Goal: Task Accomplishment & Management: Complete application form

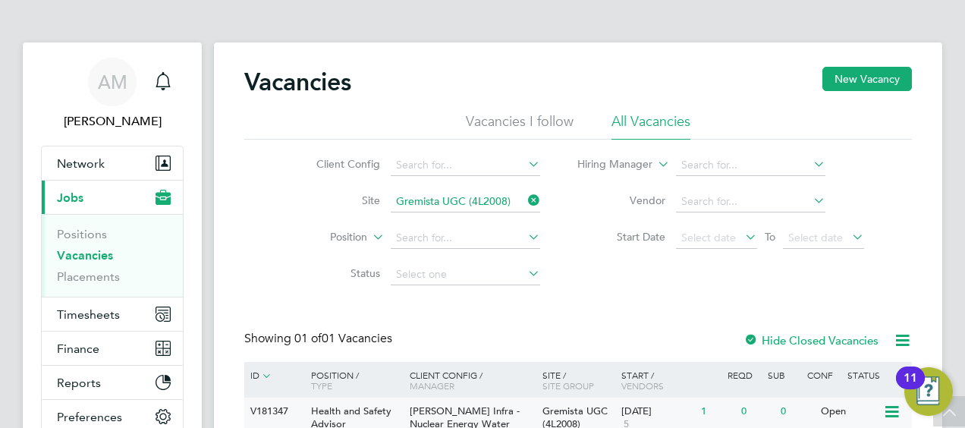
scroll to position [136, 0]
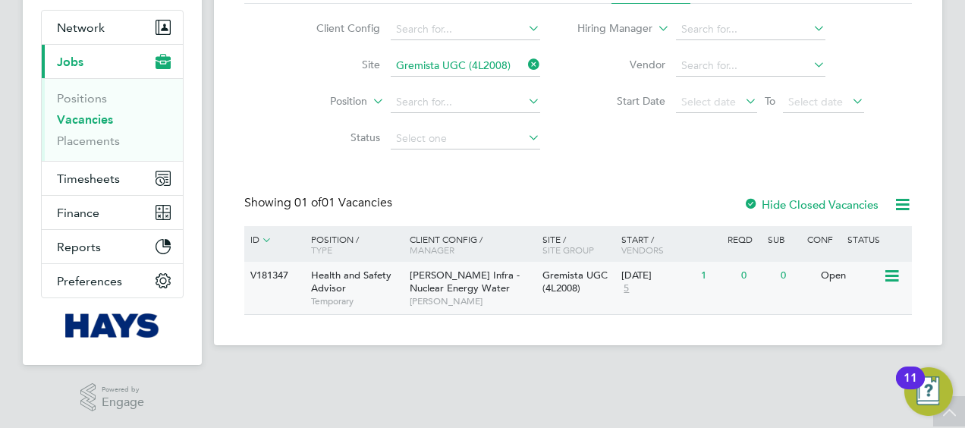
click at [369, 281] on span "Health and Safety Advisor" at bounding box center [351, 282] width 80 height 26
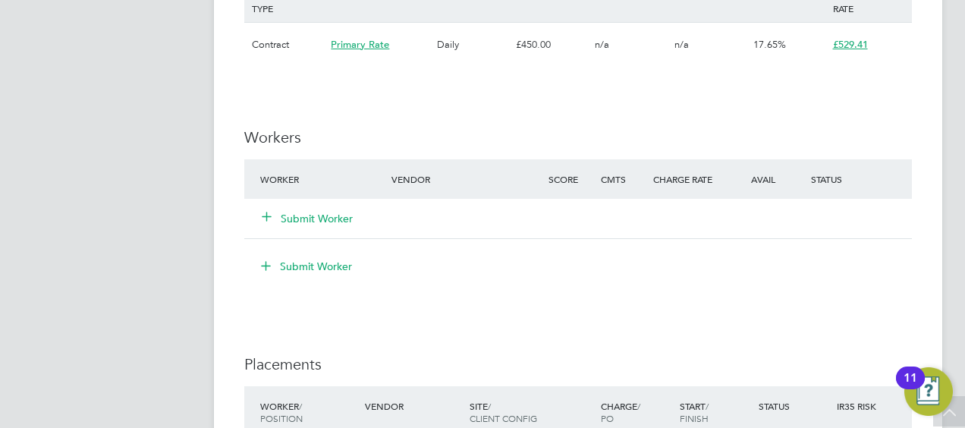
scroll to position [908, 0]
click at [316, 221] on button "Submit Worker" at bounding box center [307, 217] width 91 height 15
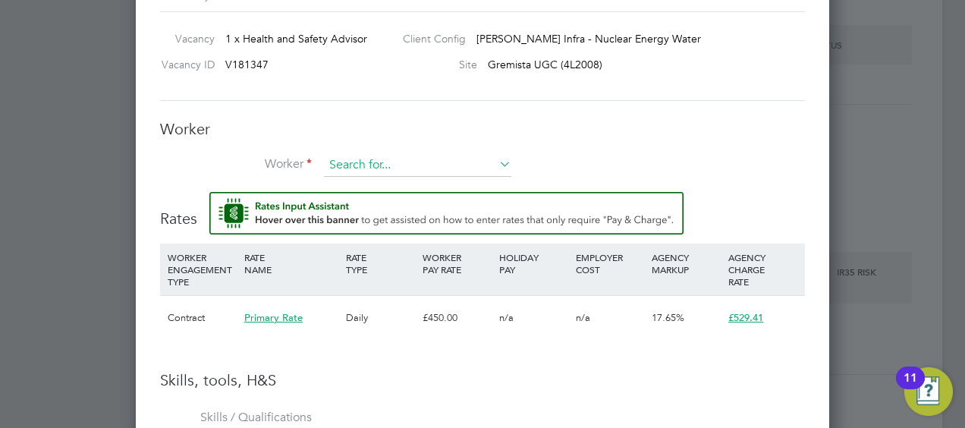
scroll to position [1019, 0]
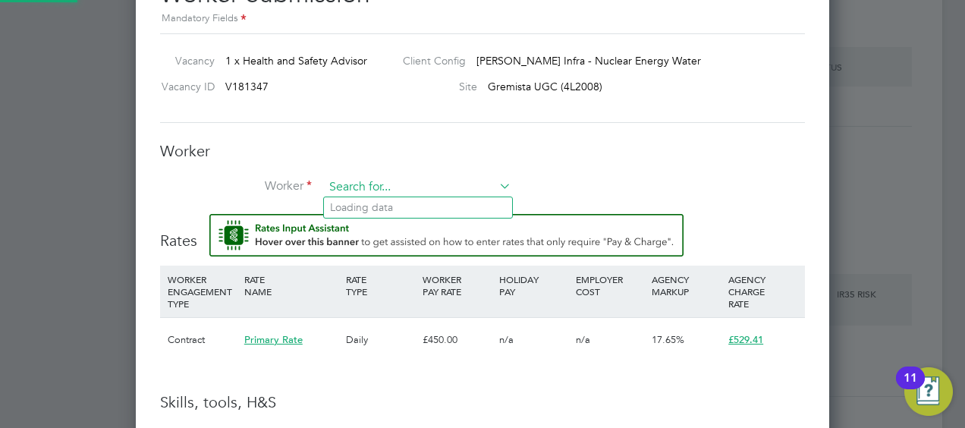
click at [383, 184] on input at bounding box center [417, 187] width 187 height 23
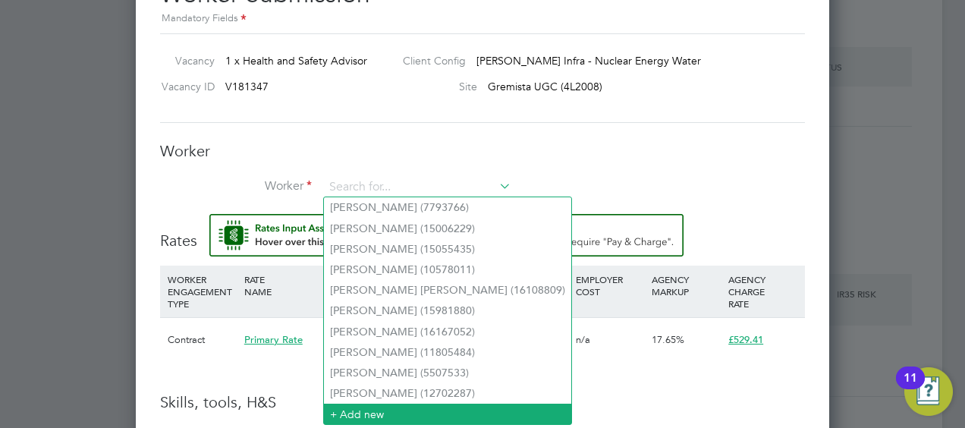
click at [369, 412] on li "+ Add new" at bounding box center [447, 414] width 247 height 20
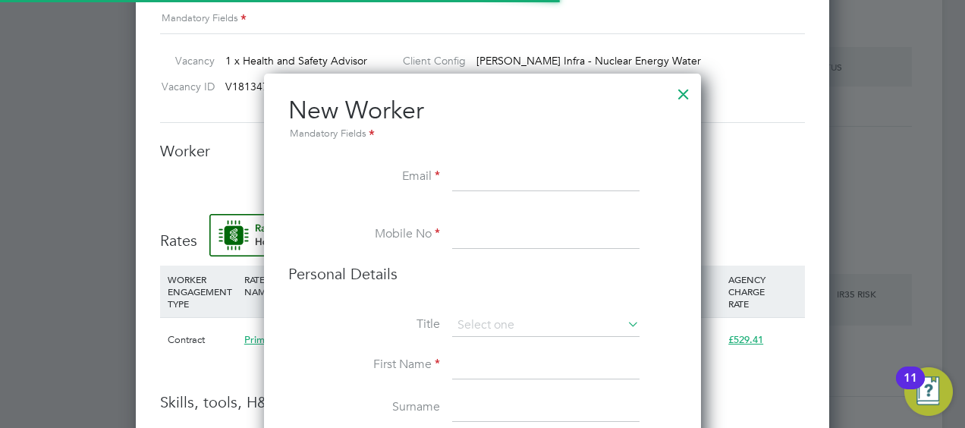
scroll to position [1346, 437]
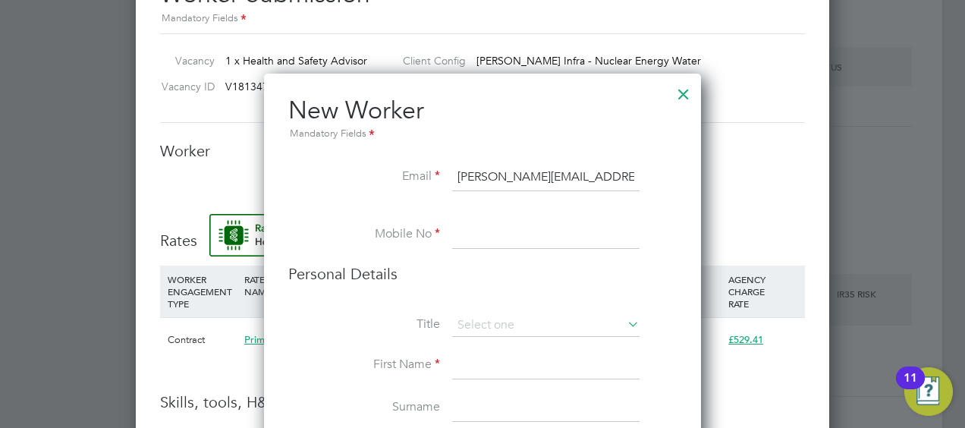
type input "[PERSON_NAME][EMAIL_ADDRESS][DOMAIN_NAME]"
click at [488, 235] on input at bounding box center [545, 234] width 187 height 27
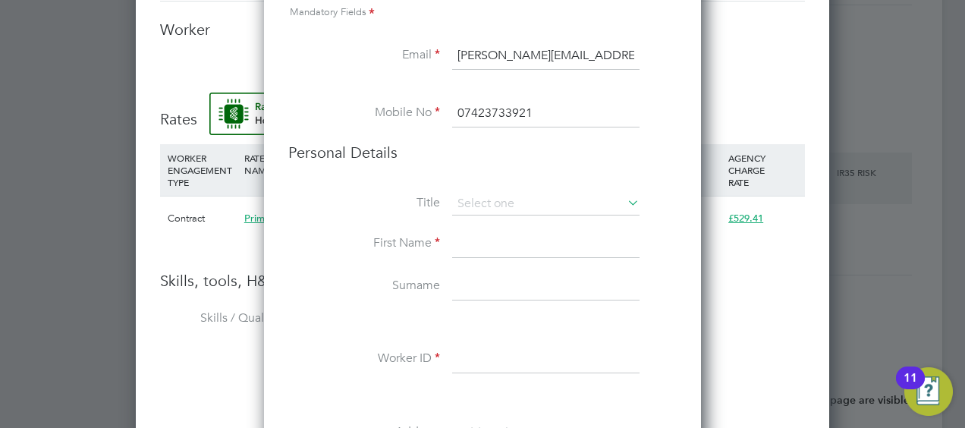
scroll to position [1142, 0]
type input "07423733921"
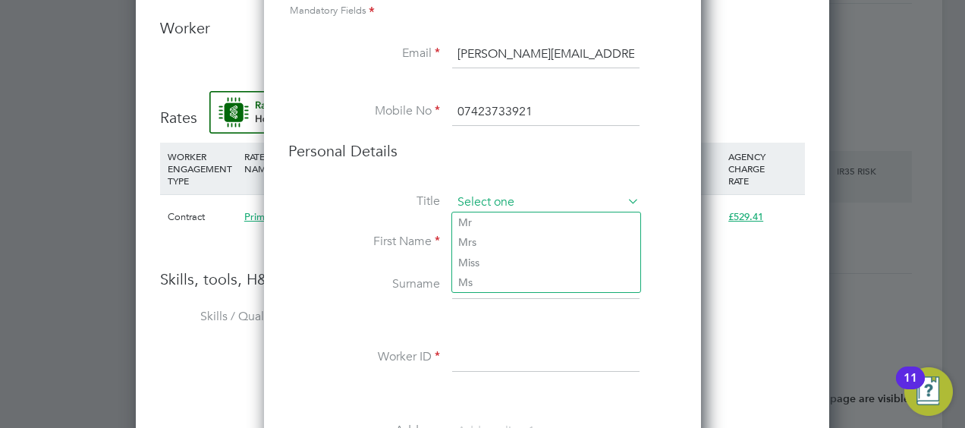
click at [508, 192] on input at bounding box center [545, 202] width 187 height 23
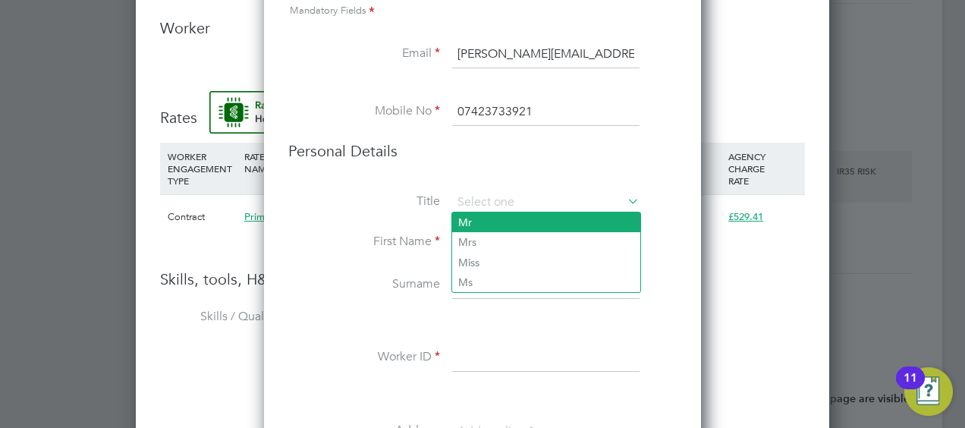
click at [488, 219] on li "Mr" at bounding box center [546, 222] width 188 height 20
type input "Mr"
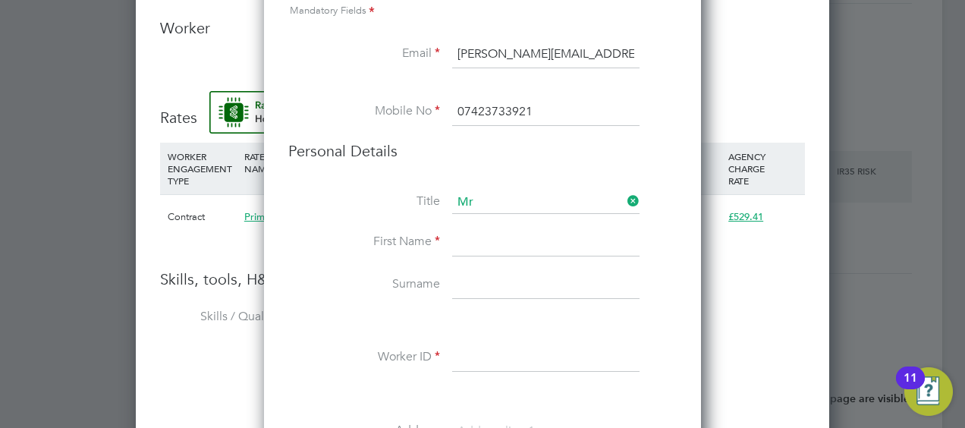
click at [482, 237] on input at bounding box center [545, 242] width 187 height 27
type input "[PERSON_NAME]"
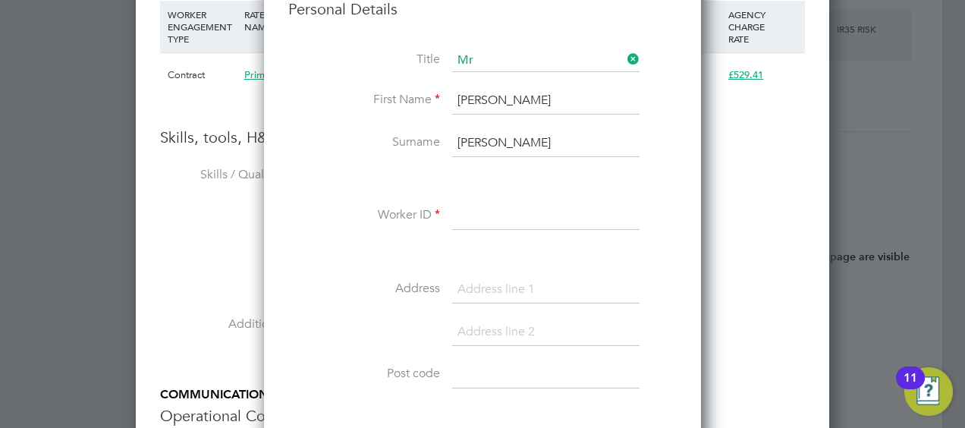
scroll to position [1285, 0]
type input "[PERSON_NAME]"
click at [470, 208] on input at bounding box center [545, 216] width 187 height 27
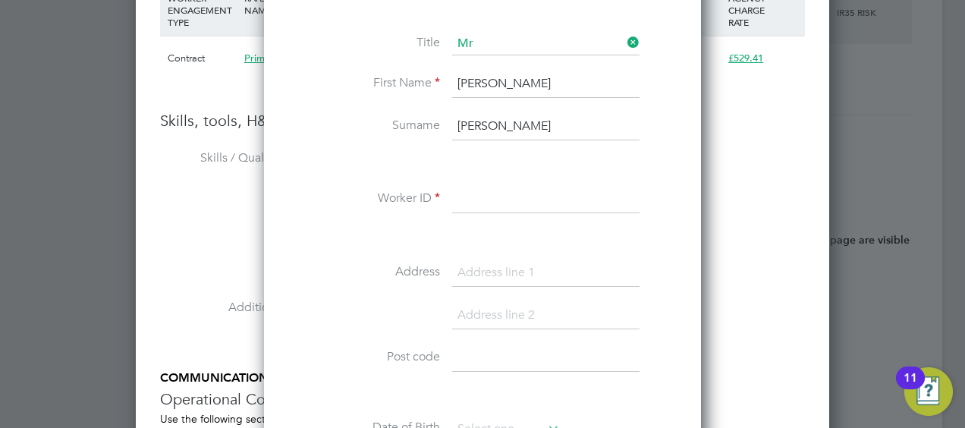
scroll to position [1302, 0]
paste input "20695623"
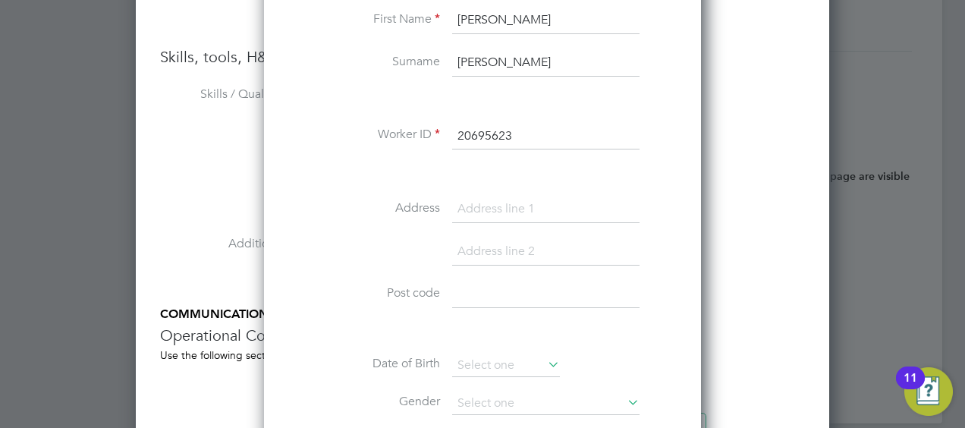
scroll to position [1367, 0]
type input "20695623"
click at [499, 199] on input at bounding box center [545, 206] width 187 height 27
click at [466, 288] on input at bounding box center [545, 291] width 187 height 27
paste input "ZE2 9DJ"
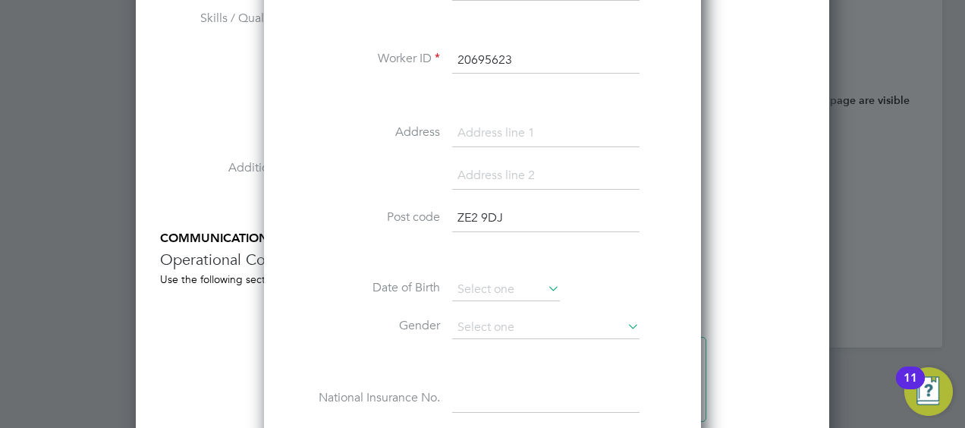
scroll to position [1441, 0]
type input "ZE2 9DJ"
click at [492, 284] on input at bounding box center [506, 289] width 108 height 23
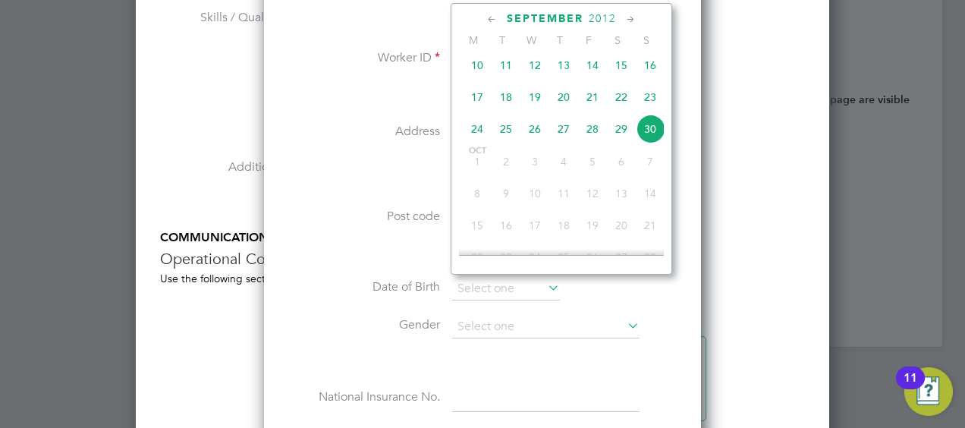
click at [595, 12] on span "2012" at bounding box center [602, 18] width 27 height 13
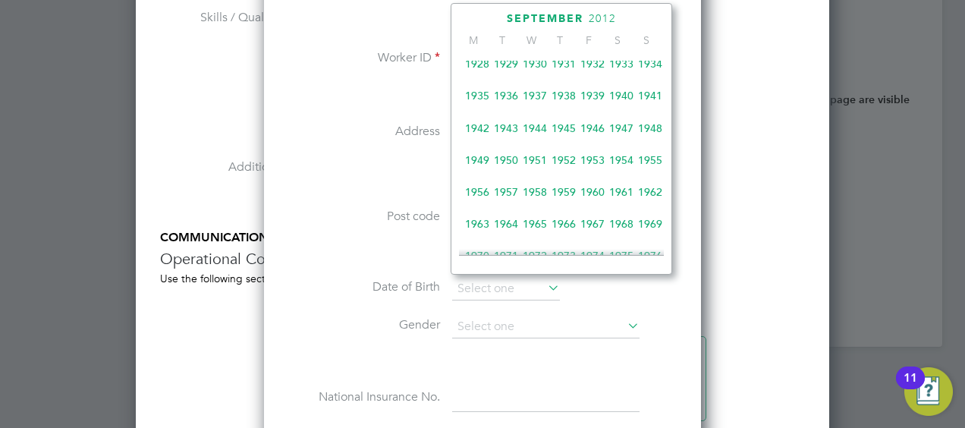
scroll to position [265, 0]
click at [476, 168] on span "1949" at bounding box center [477, 161] width 29 height 29
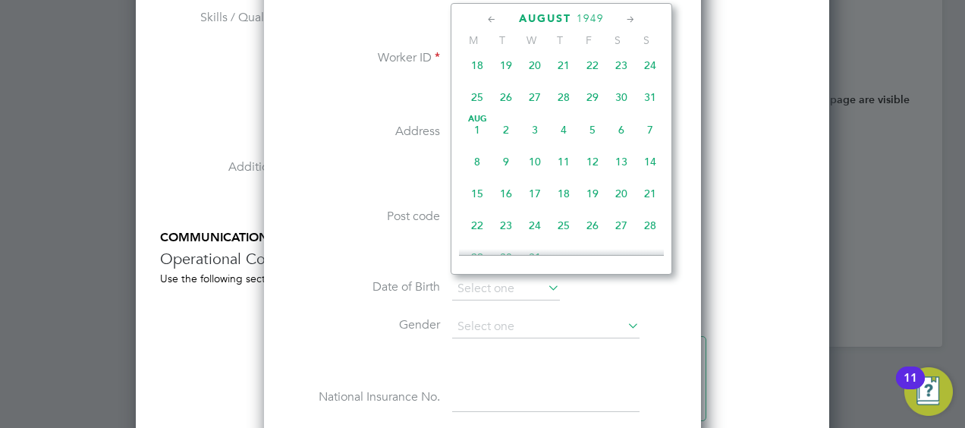
click at [549, 14] on span "August" at bounding box center [545, 18] width 52 height 13
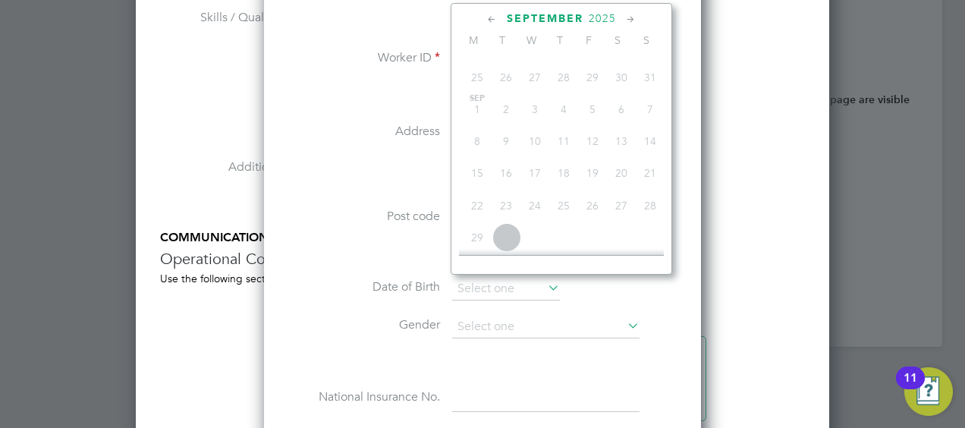
click at [595, 20] on span "2025" at bounding box center [602, 18] width 27 height 13
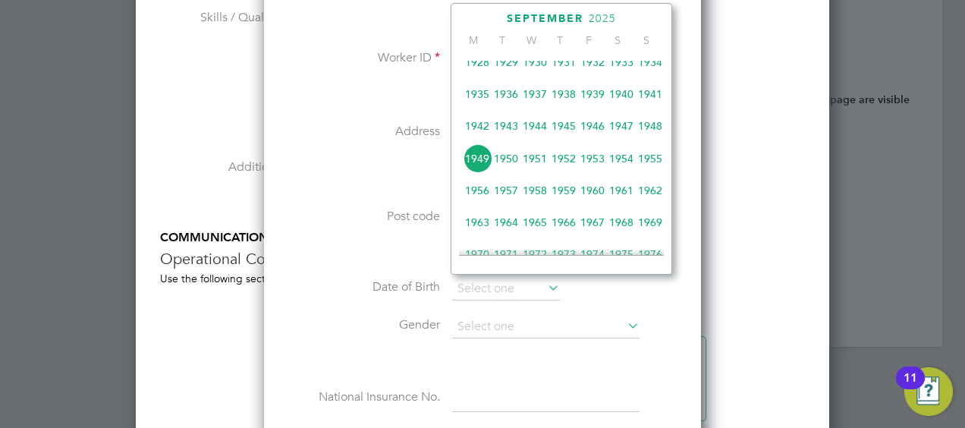
click at [478, 159] on span "1949" at bounding box center [477, 158] width 29 height 29
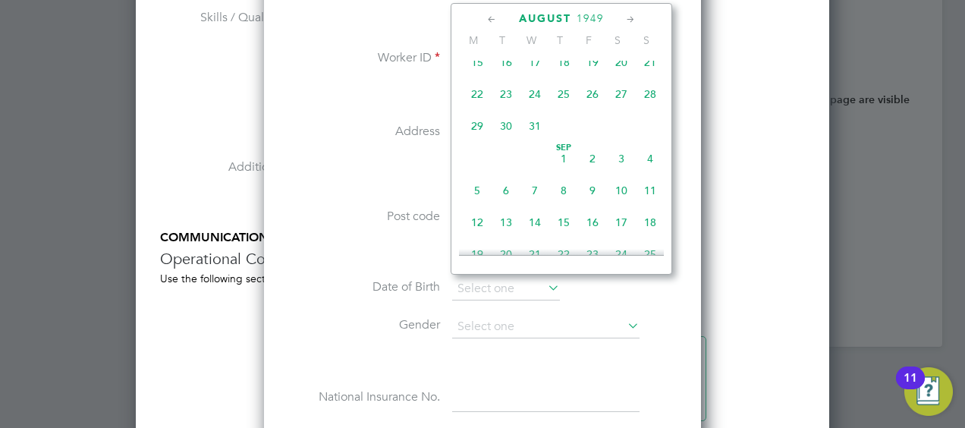
click at [491, 18] on icon at bounding box center [492, 19] width 14 height 17
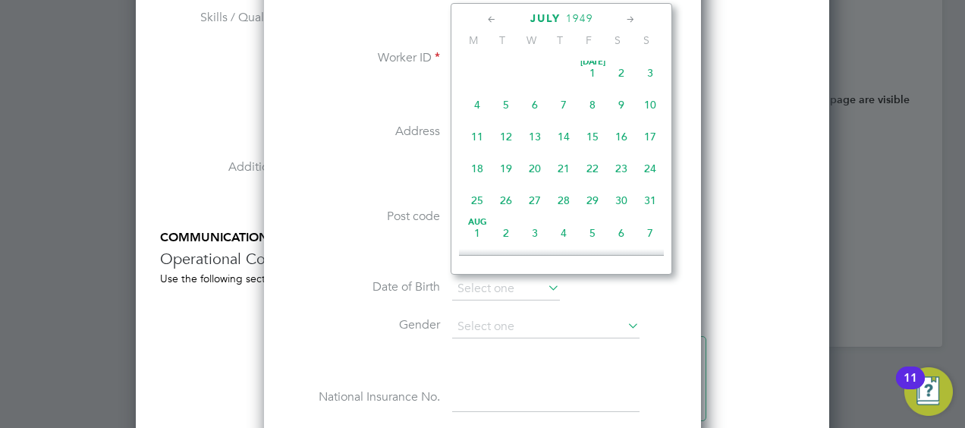
click at [491, 18] on icon at bounding box center [492, 19] width 14 height 17
click at [649, 168] on span "22" at bounding box center [650, 170] width 29 height 29
type input "[DATE]"
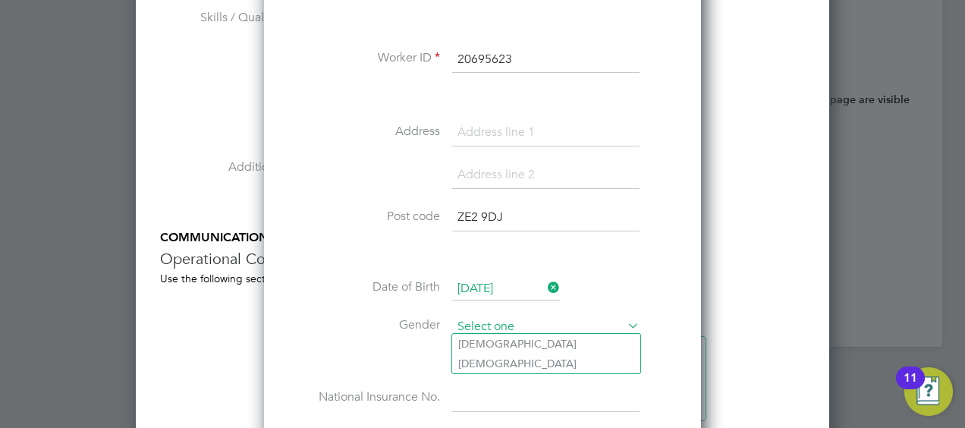
click at [520, 316] on input at bounding box center [545, 327] width 187 height 23
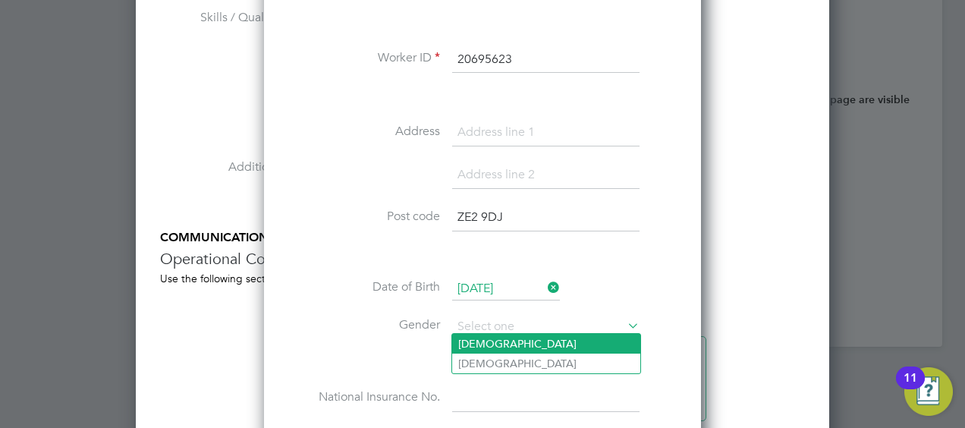
click at [490, 343] on li "[DEMOGRAPHIC_DATA]" at bounding box center [546, 344] width 188 height 20
type input "[DEMOGRAPHIC_DATA]"
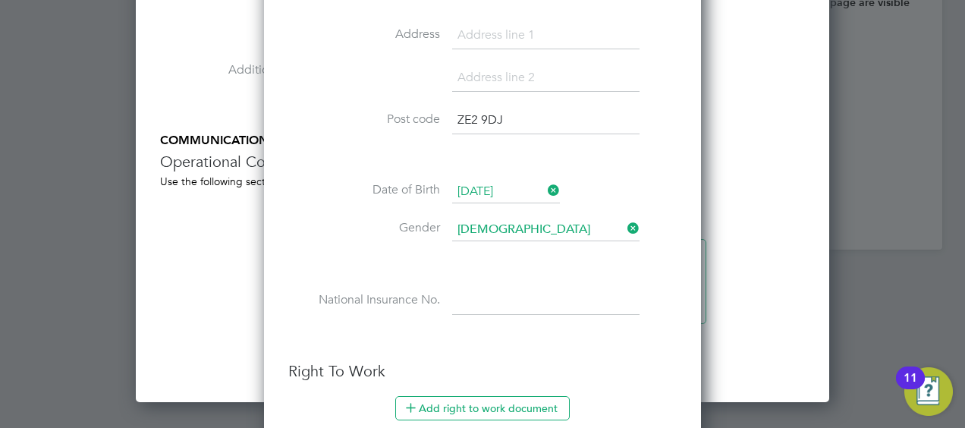
scroll to position [1583, 0]
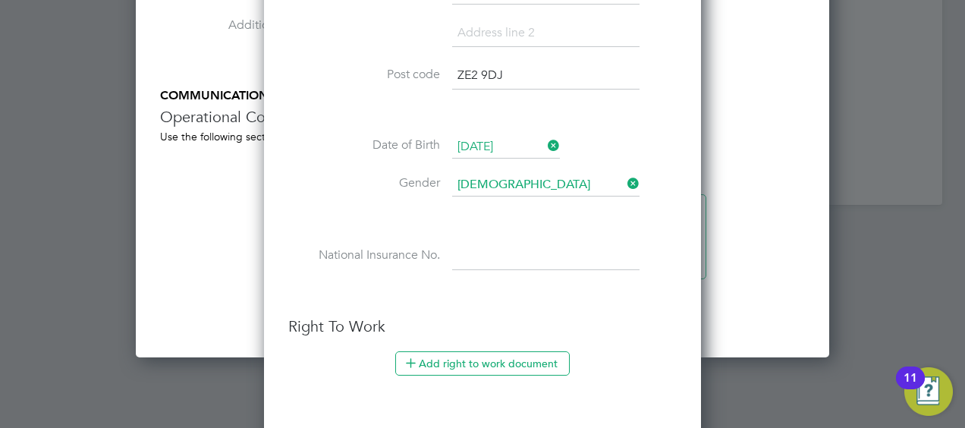
click at [486, 251] on input at bounding box center [545, 256] width 187 height 27
paste input "YL795370C"
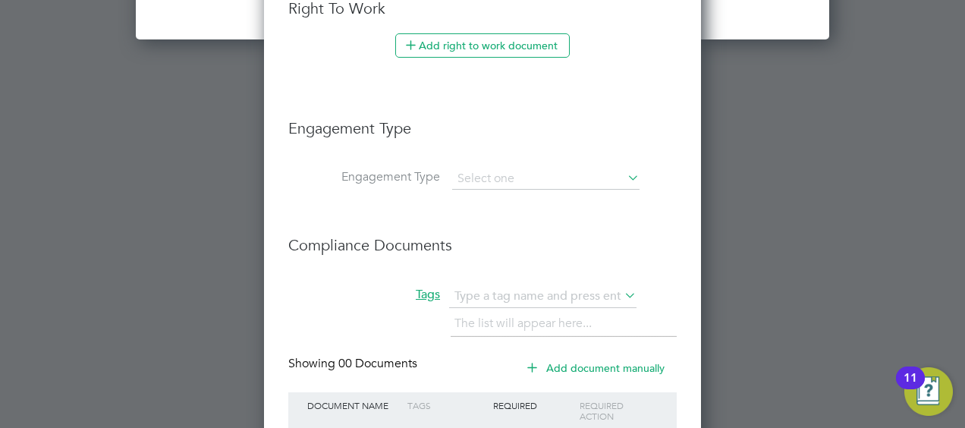
scroll to position [2010, 0]
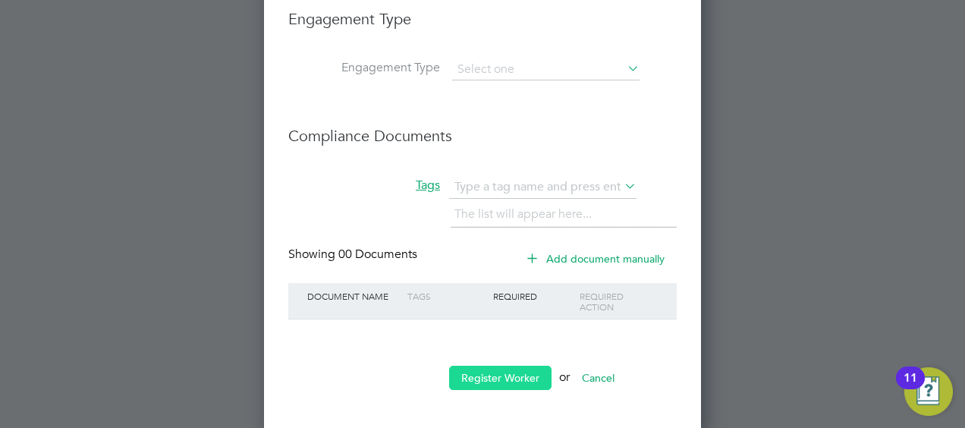
type input "YL 79 53 70 C"
click at [506, 366] on button "Register Worker" at bounding box center [500, 378] width 102 height 24
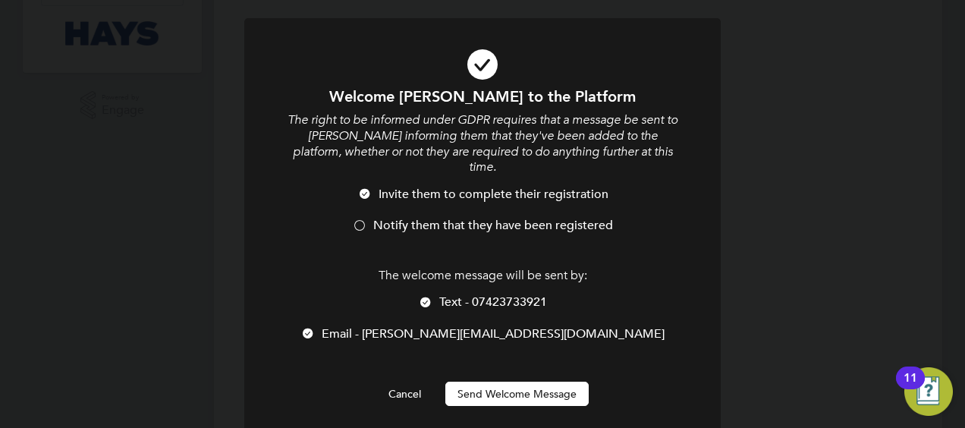
scroll to position [12, 0]
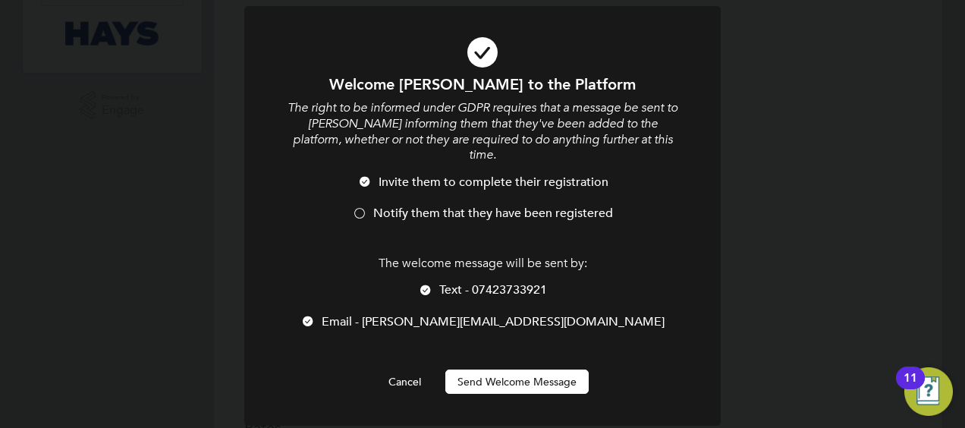
click at [490, 369] on button "Send Welcome Message" at bounding box center [516, 381] width 143 height 24
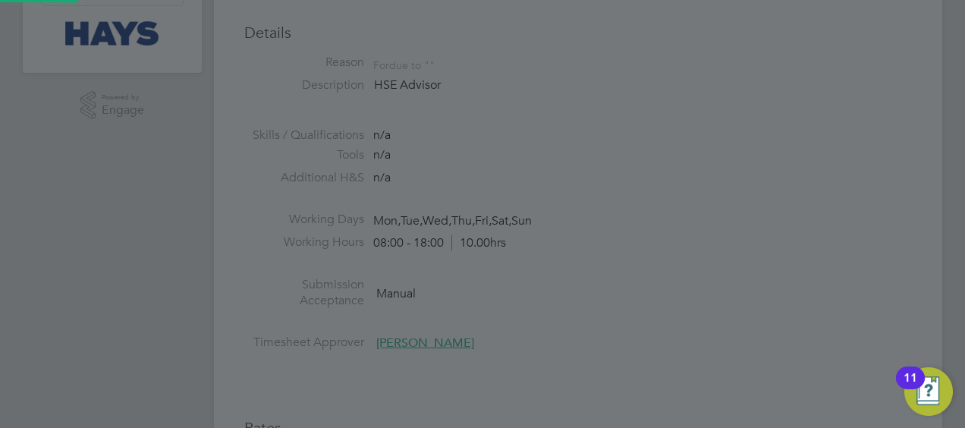
scroll to position [0, 0]
type input "[PERSON_NAME] (20695623)"
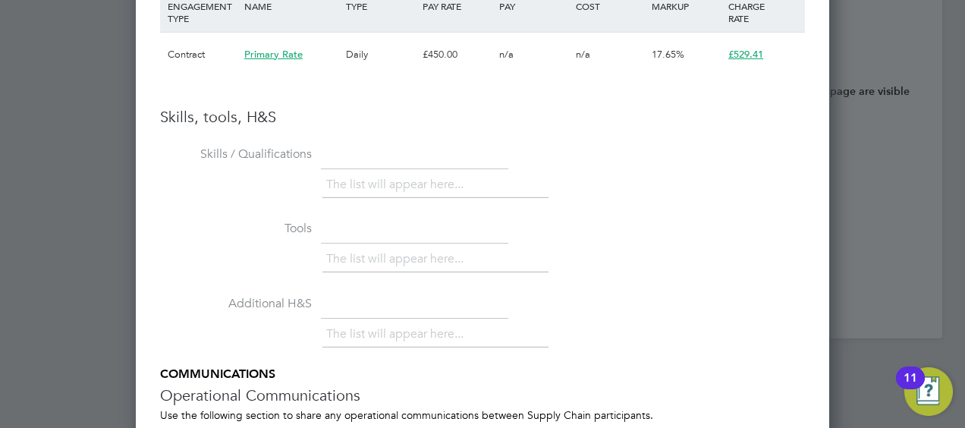
scroll to position [1653, 0]
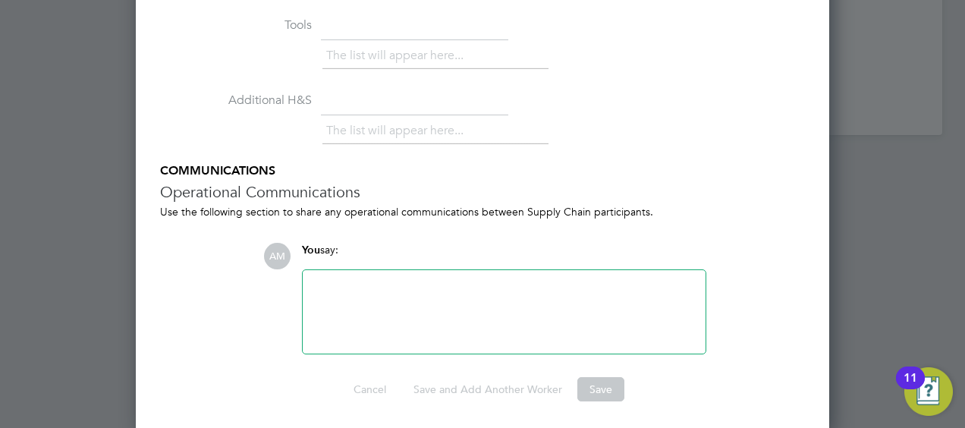
click at [394, 283] on div at bounding box center [504, 311] width 385 height 65
click at [374, 289] on div at bounding box center [504, 311] width 385 height 65
click at [347, 294] on div at bounding box center [504, 311] width 385 height 65
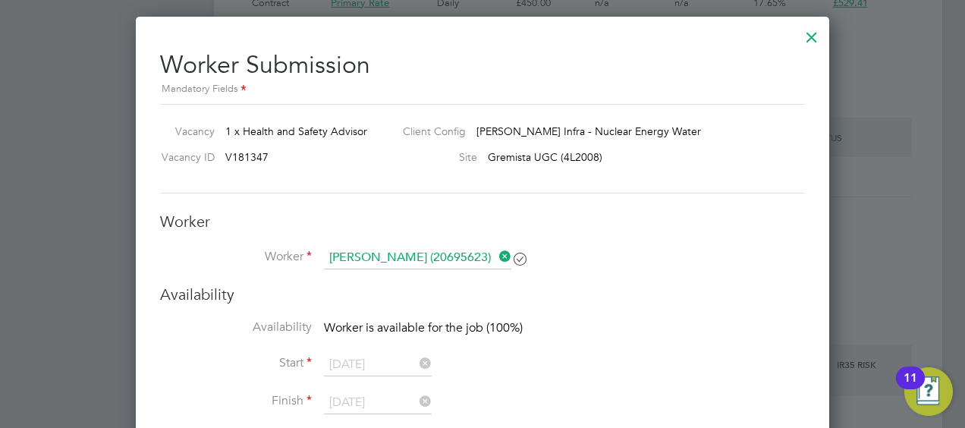
scroll to position [931, 0]
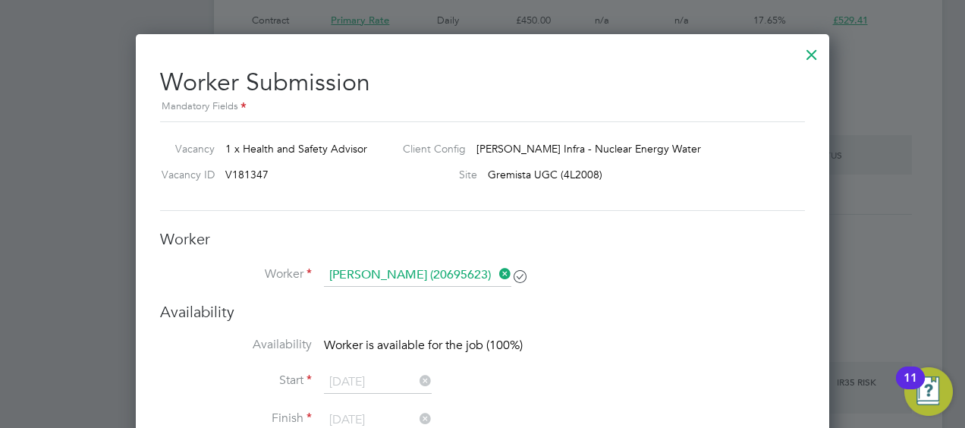
click at [521, 276] on icon at bounding box center [519, 275] width 11 height 11
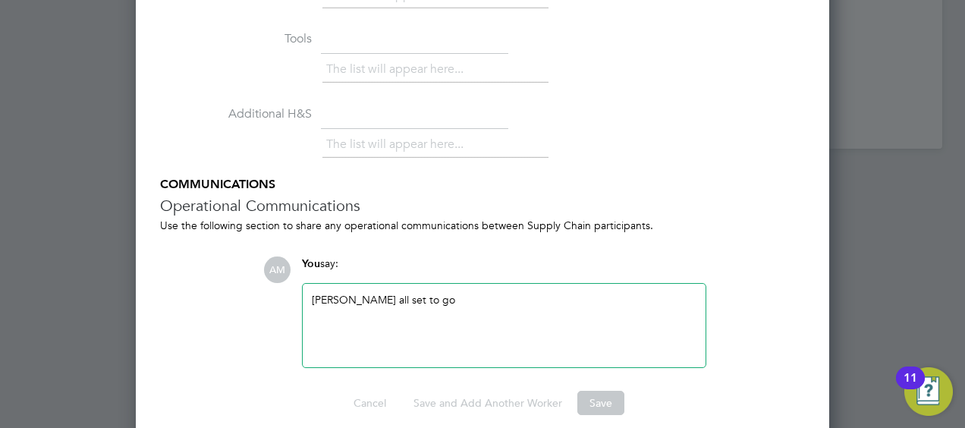
scroll to position [1653, 0]
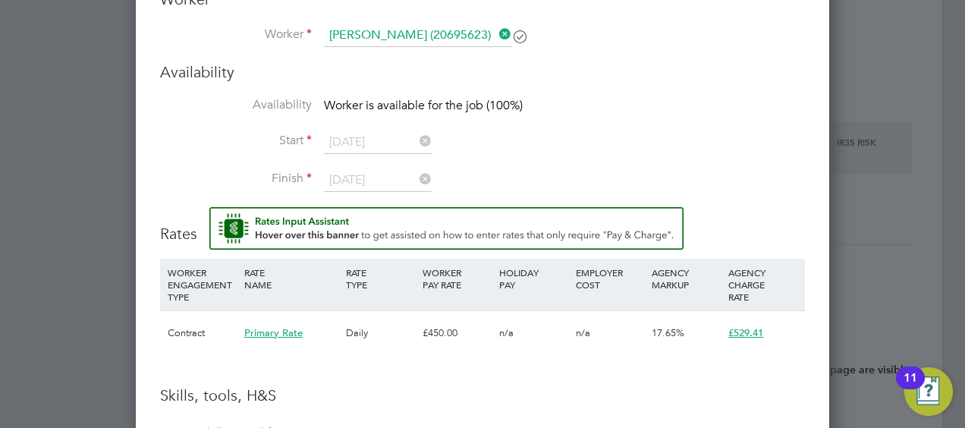
scroll to position [960, 0]
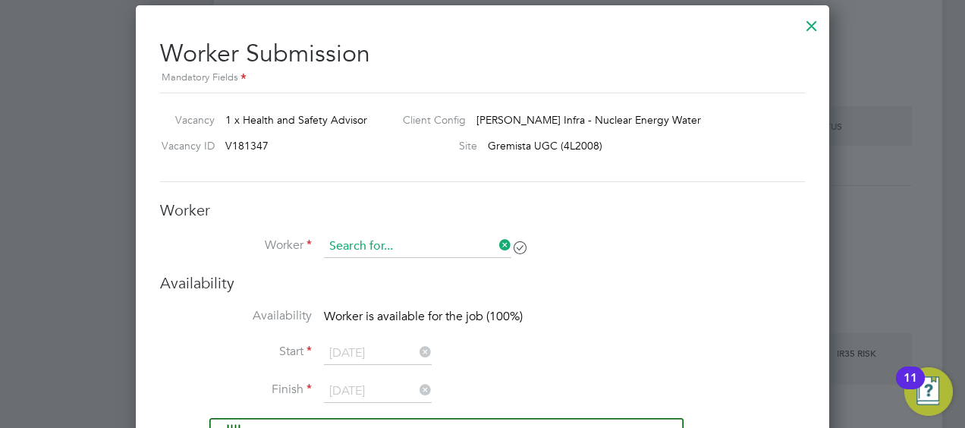
click at [458, 247] on input at bounding box center [417, 246] width 187 height 23
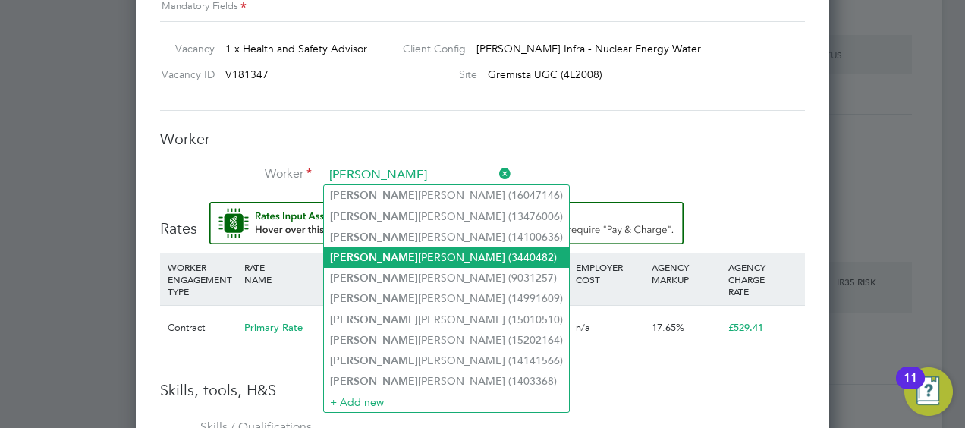
scroll to position [1057, 0]
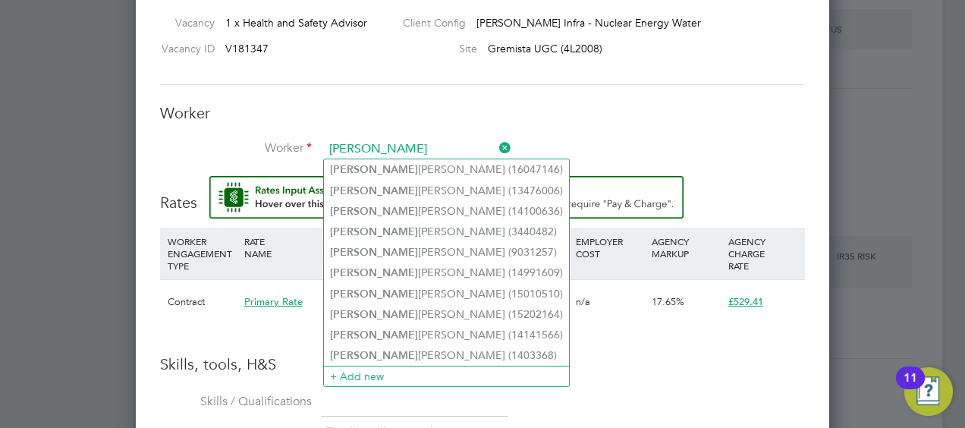
type input "[PERSON_NAME]"
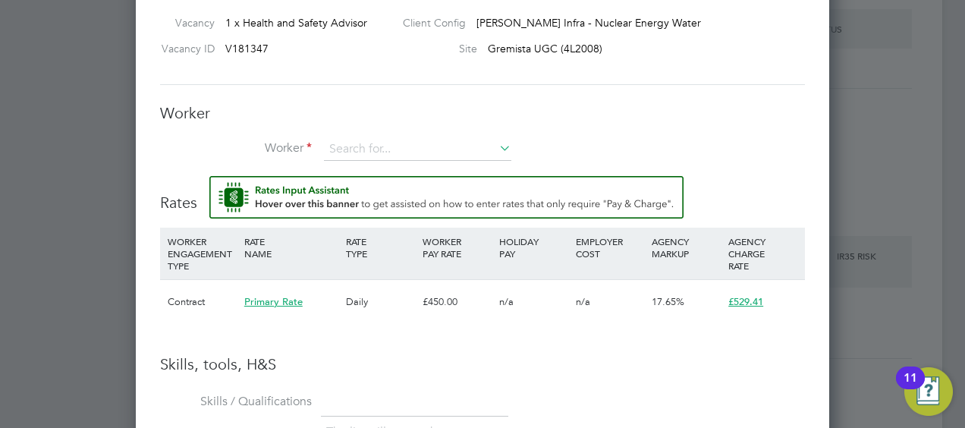
click at [496, 147] on icon at bounding box center [496, 147] width 0 height 21
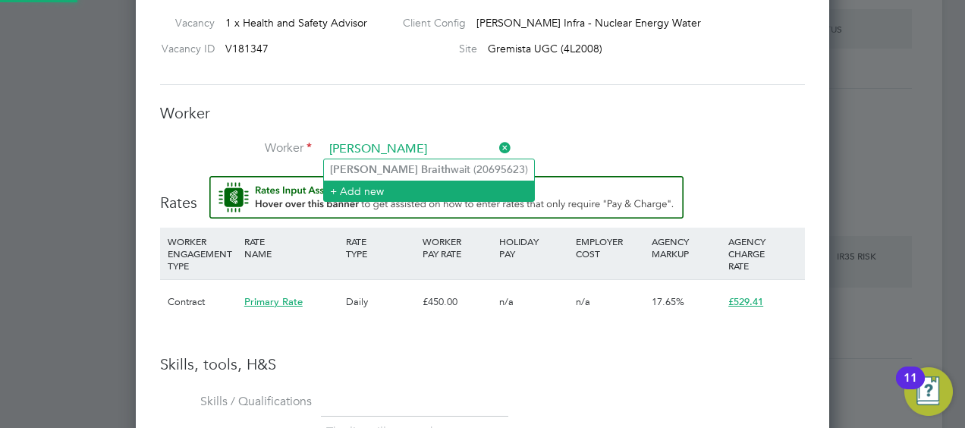
type input "[PERSON_NAME]"
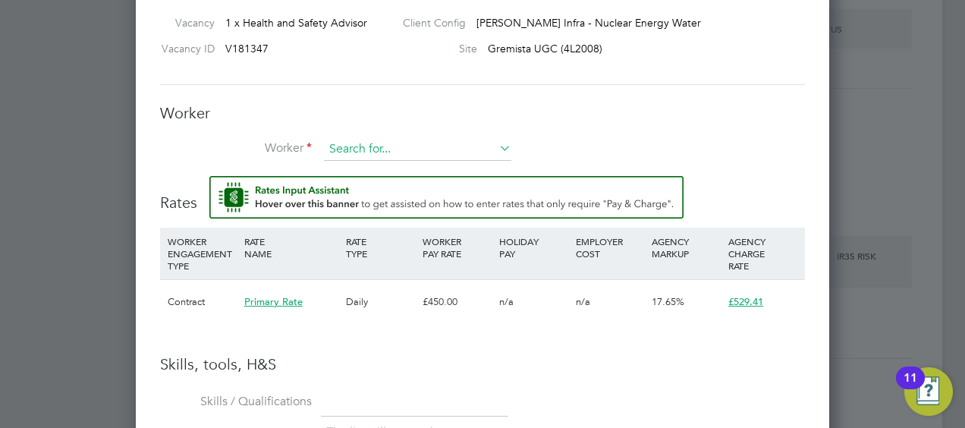
click at [394, 153] on input at bounding box center [417, 149] width 187 height 23
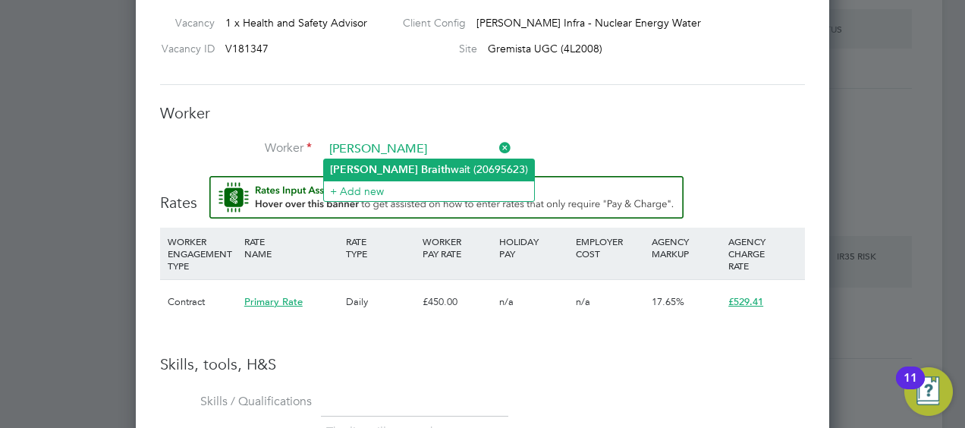
click at [421, 168] on b "Braith" at bounding box center [436, 169] width 30 height 13
type input "[PERSON_NAME] (20695623)"
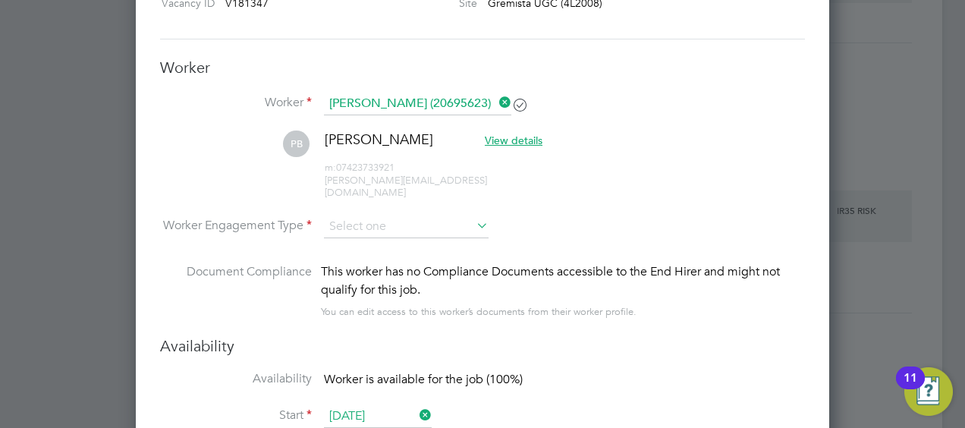
scroll to position [1159, 0]
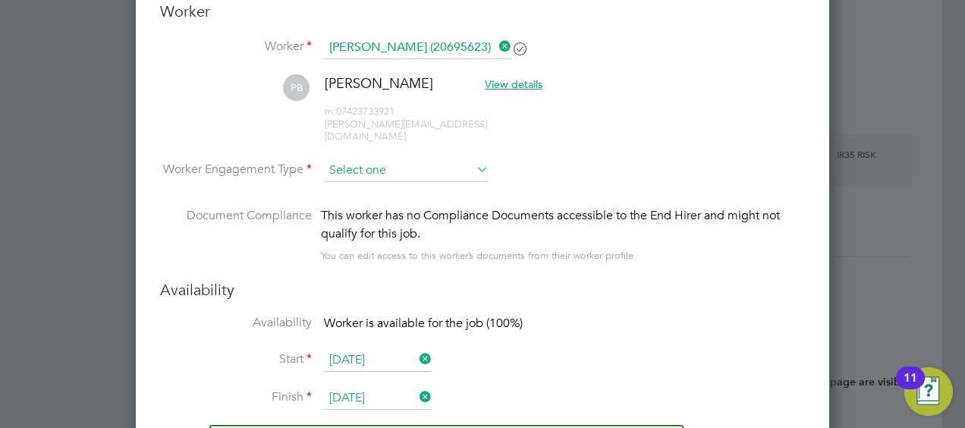
click at [419, 159] on input at bounding box center [406, 170] width 165 height 23
click at [369, 188] on li "PAYE" at bounding box center [406, 197] width 165 height 20
type input "PAYE"
click at [372, 159] on input at bounding box center [406, 170] width 165 height 23
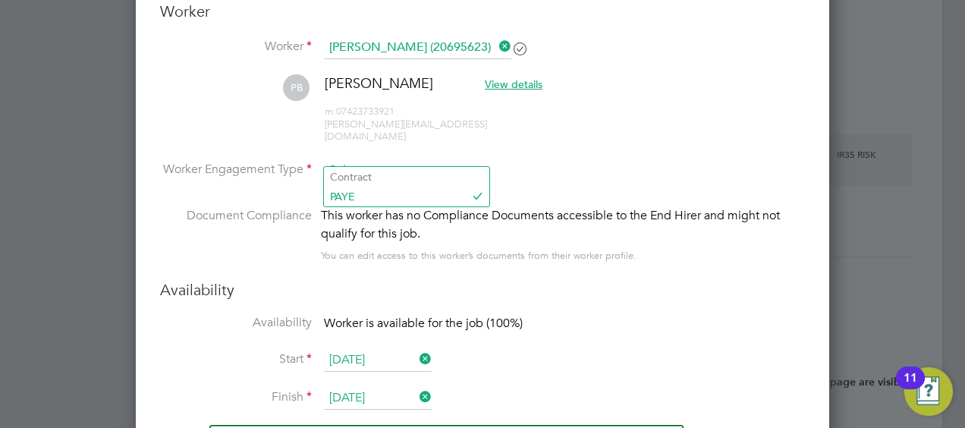
scroll to position [45, 102]
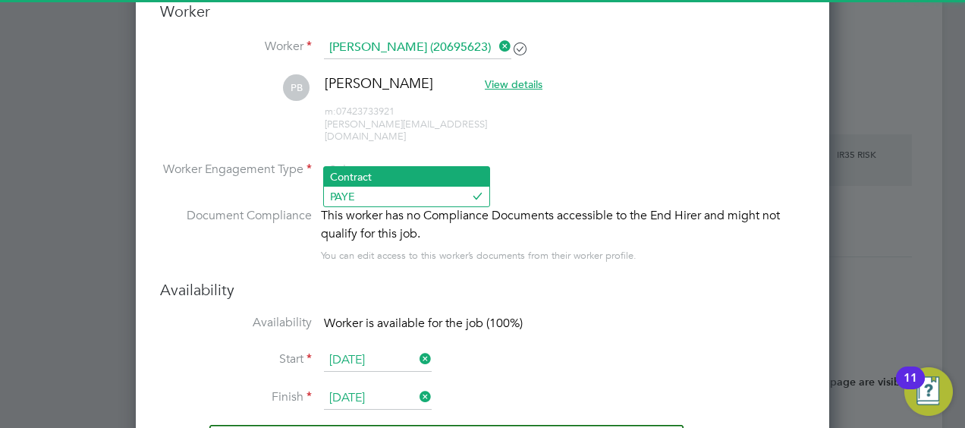
click at [356, 171] on li "Contract" at bounding box center [406, 177] width 165 height 20
type input "Contract"
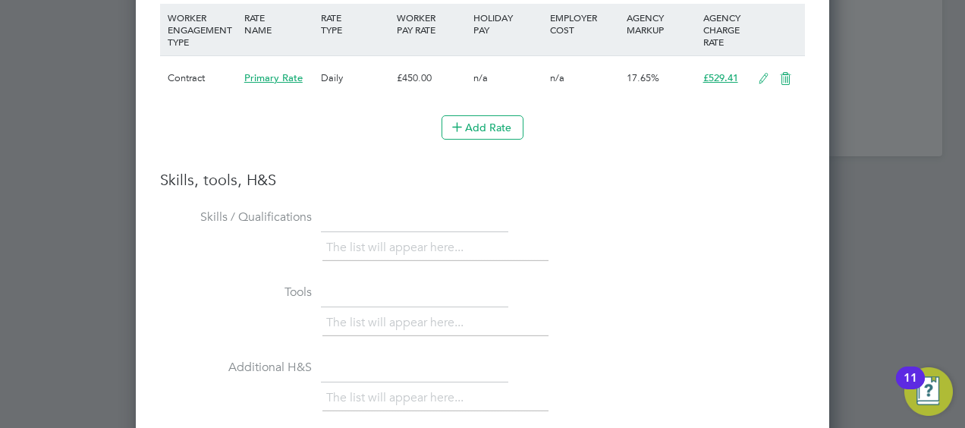
scroll to position [1883, 0]
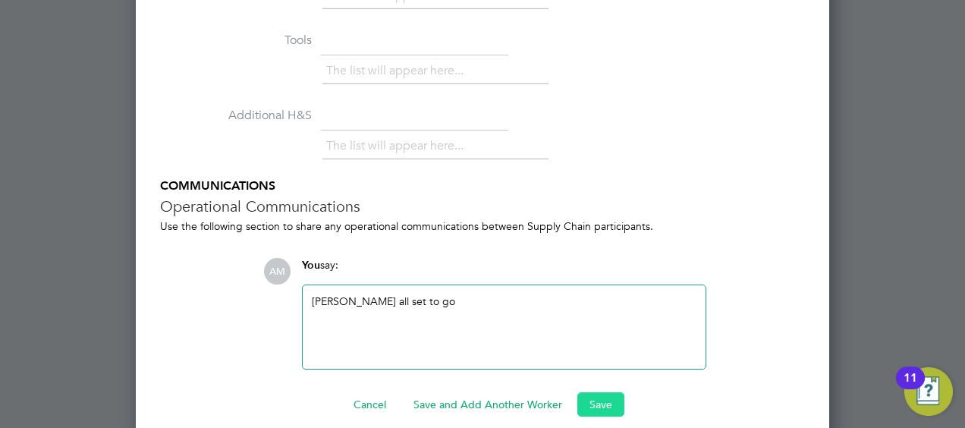
click at [607, 392] on button "Save" at bounding box center [600, 404] width 47 height 24
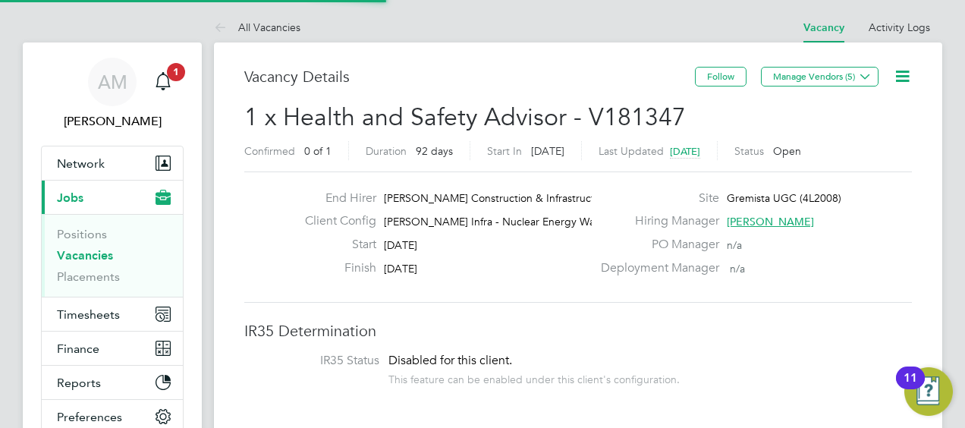
scroll to position [1314, 0]
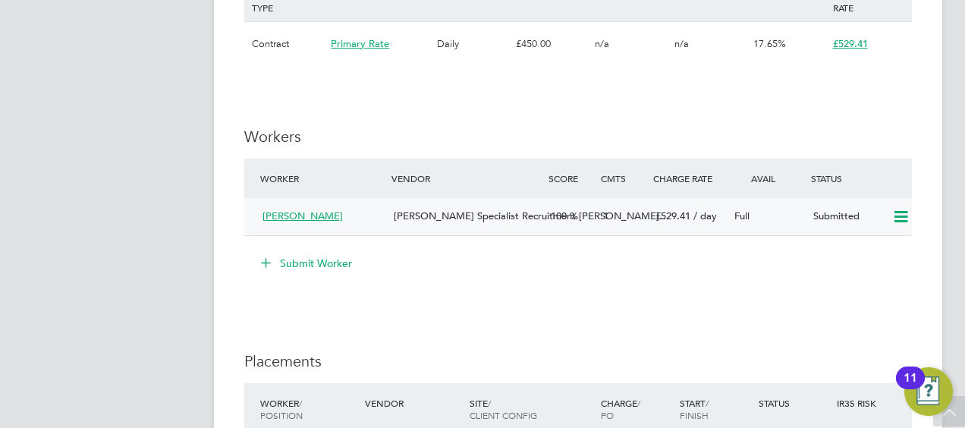
click at [900, 217] on icon at bounding box center [900, 217] width 19 height 12
